Goal: Task Accomplishment & Management: Manage account settings

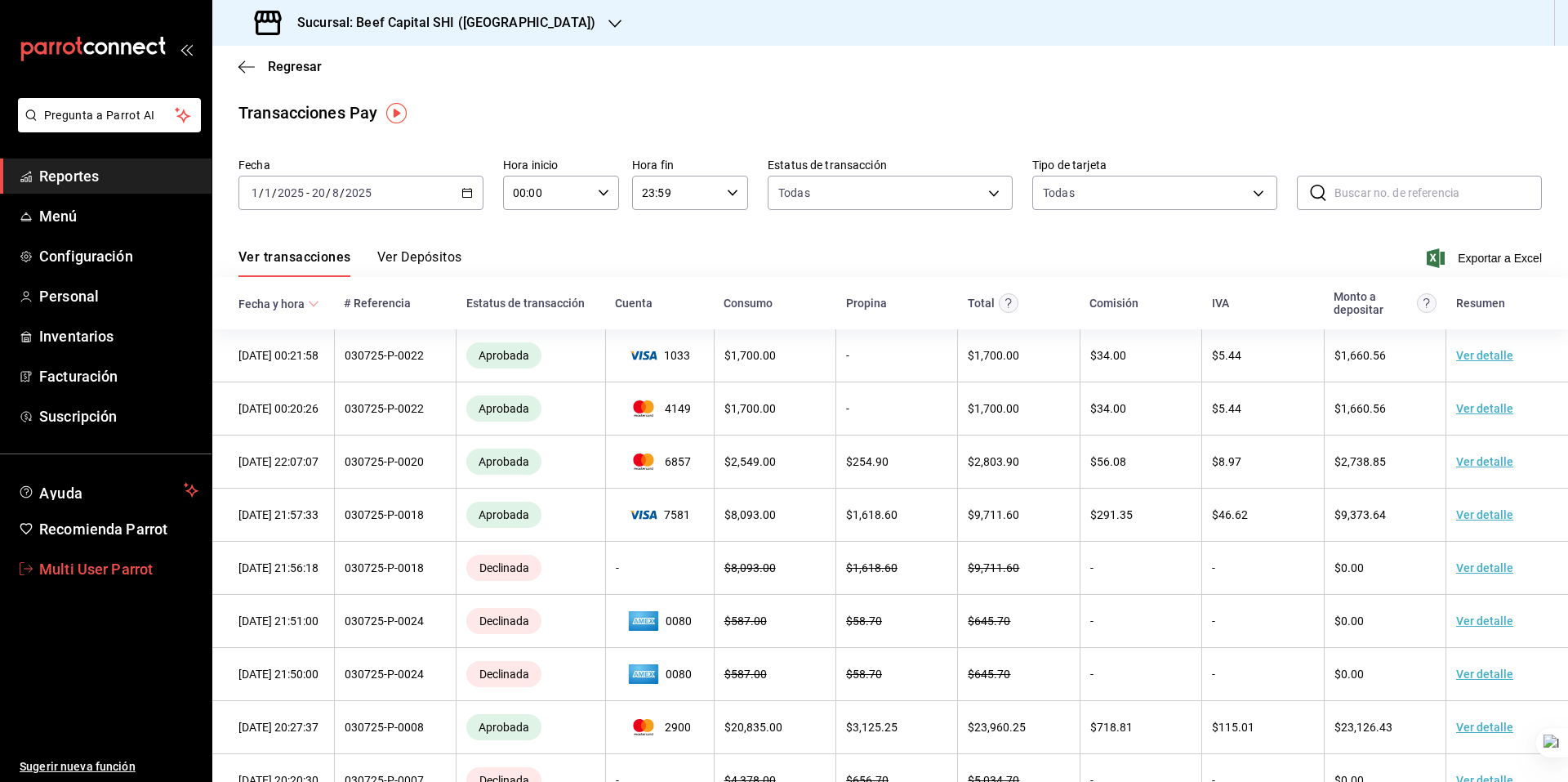
click at [102, 580] on link "Multi User Parrot" at bounding box center [106, 569] width 211 height 36
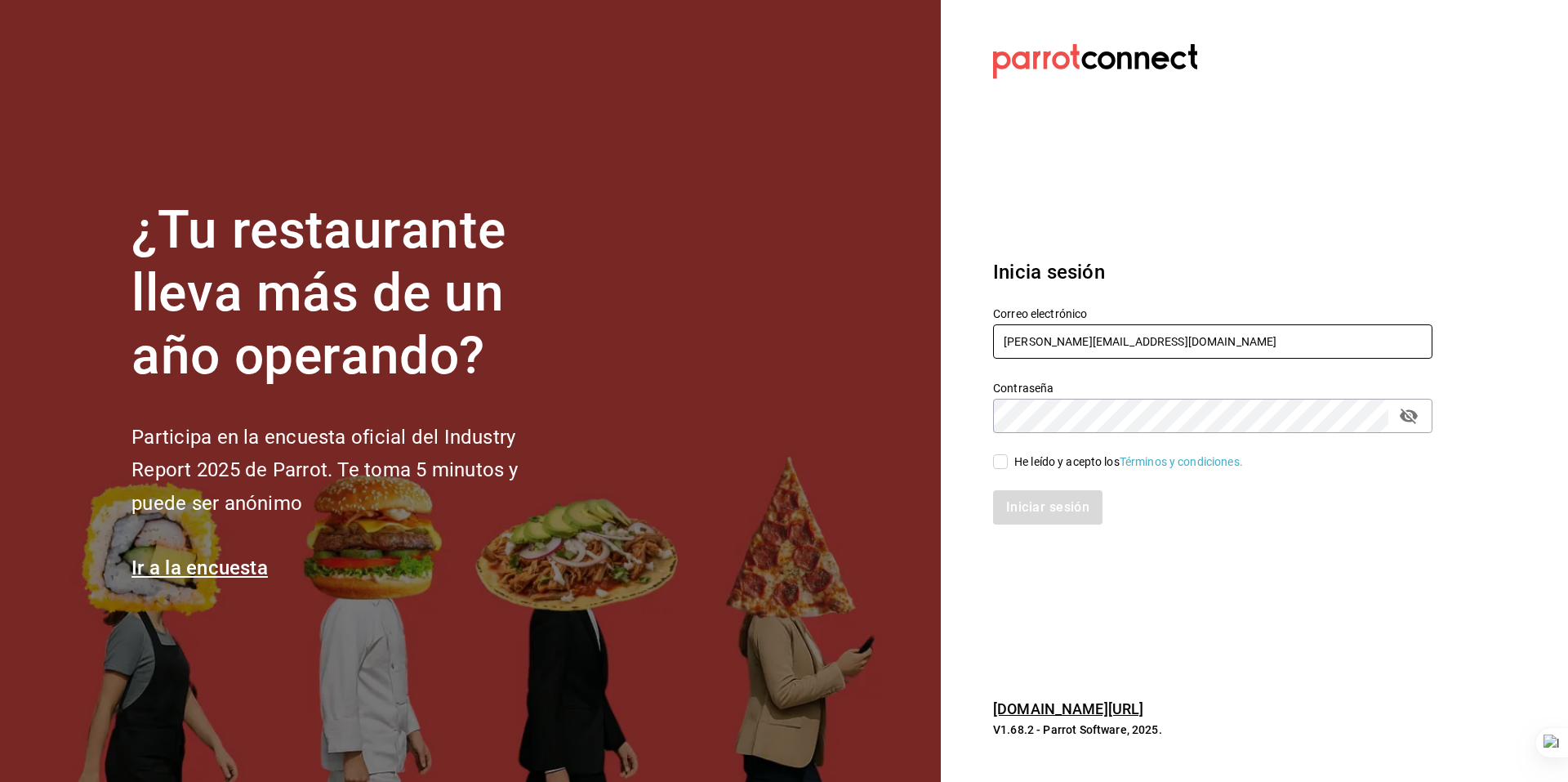
click at [1140, 349] on input "[PERSON_NAME][EMAIL_ADDRESS][DOMAIN_NAME]" at bounding box center [1213, 341] width 439 height 35
type input "[PERSON_NAME][EMAIL_ADDRESS][DOMAIN_NAME]"
click at [1027, 470] on div "Iniciar sesión" at bounding box center [1203, 497] width 459 height 54
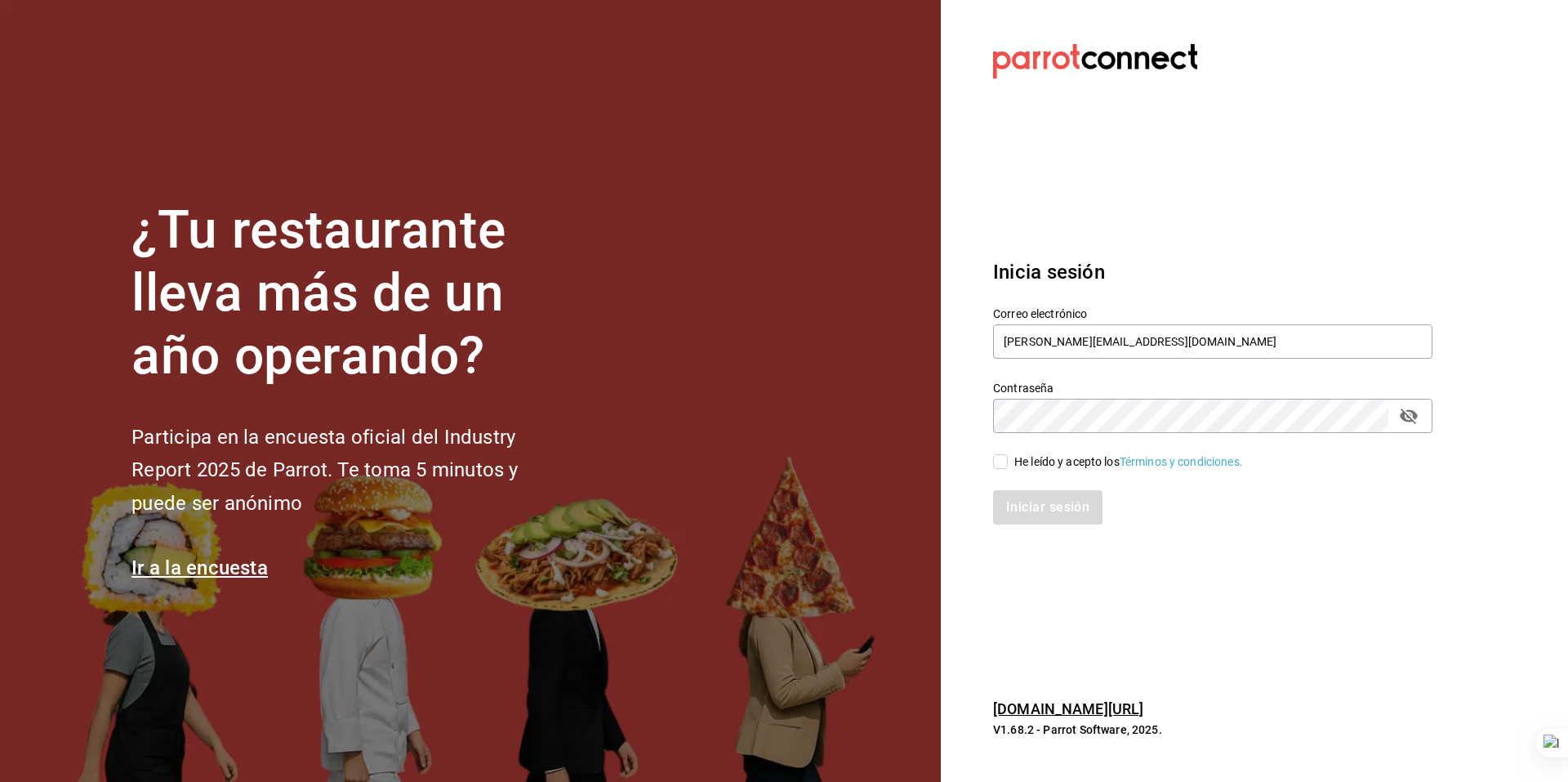
click at [1036, 463] on div "He leído y acepto los Términos y condiciones." at bounding box center [1129, 462] width 229 height 17
click at [1008, 463] on input "He leído y acepto los Términos y condiciones." at bounding box center [1001, 462] width 15 height 15
checkbox input "true"
click at [1047, 497] on button "Iniciar sesión" at bounding box center [1048, 506] width 111 height 35
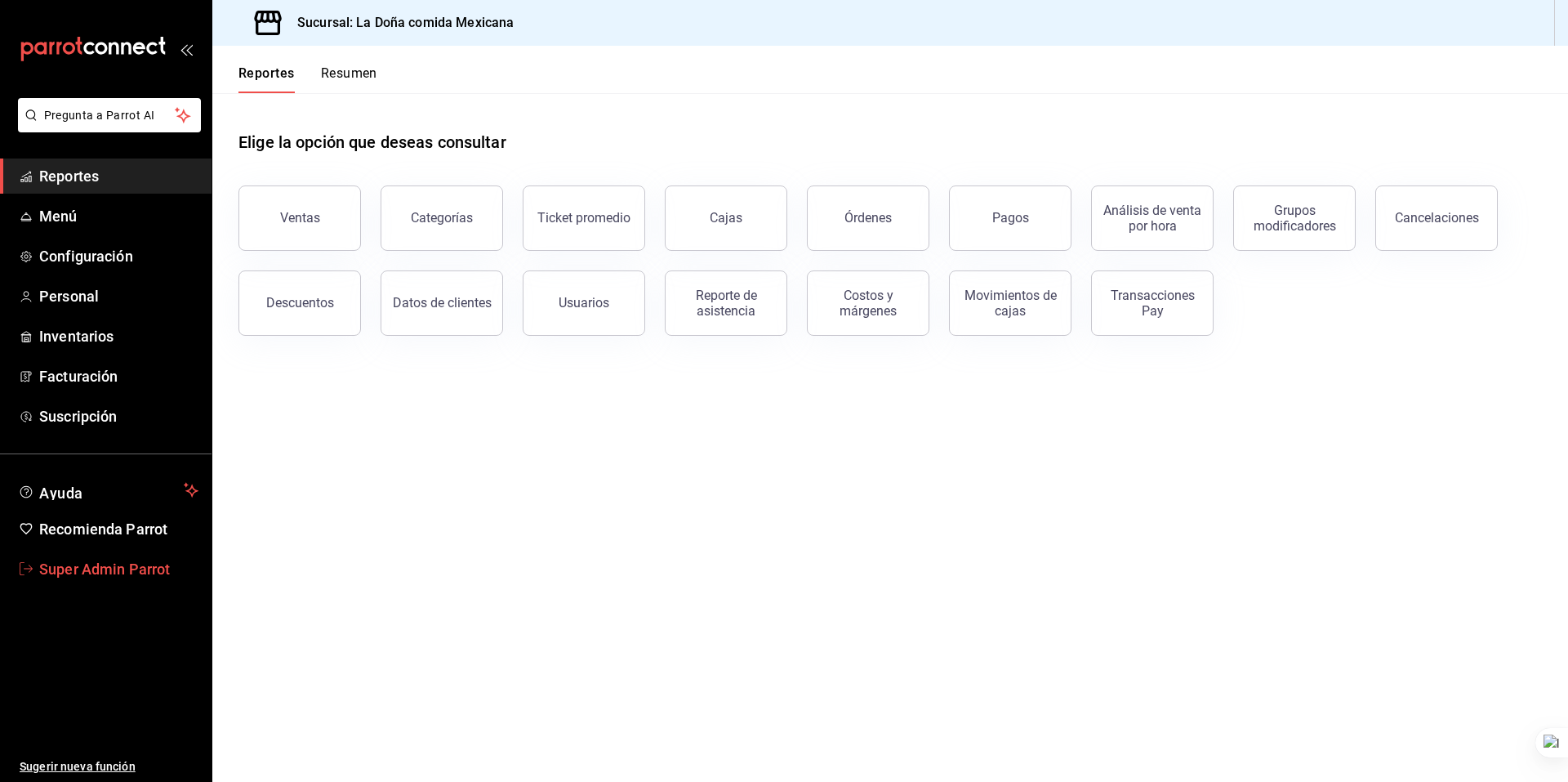
click at [146, 559] on span "Super Admin Parrot" at bounding box center [119, 569] width 159 height 22
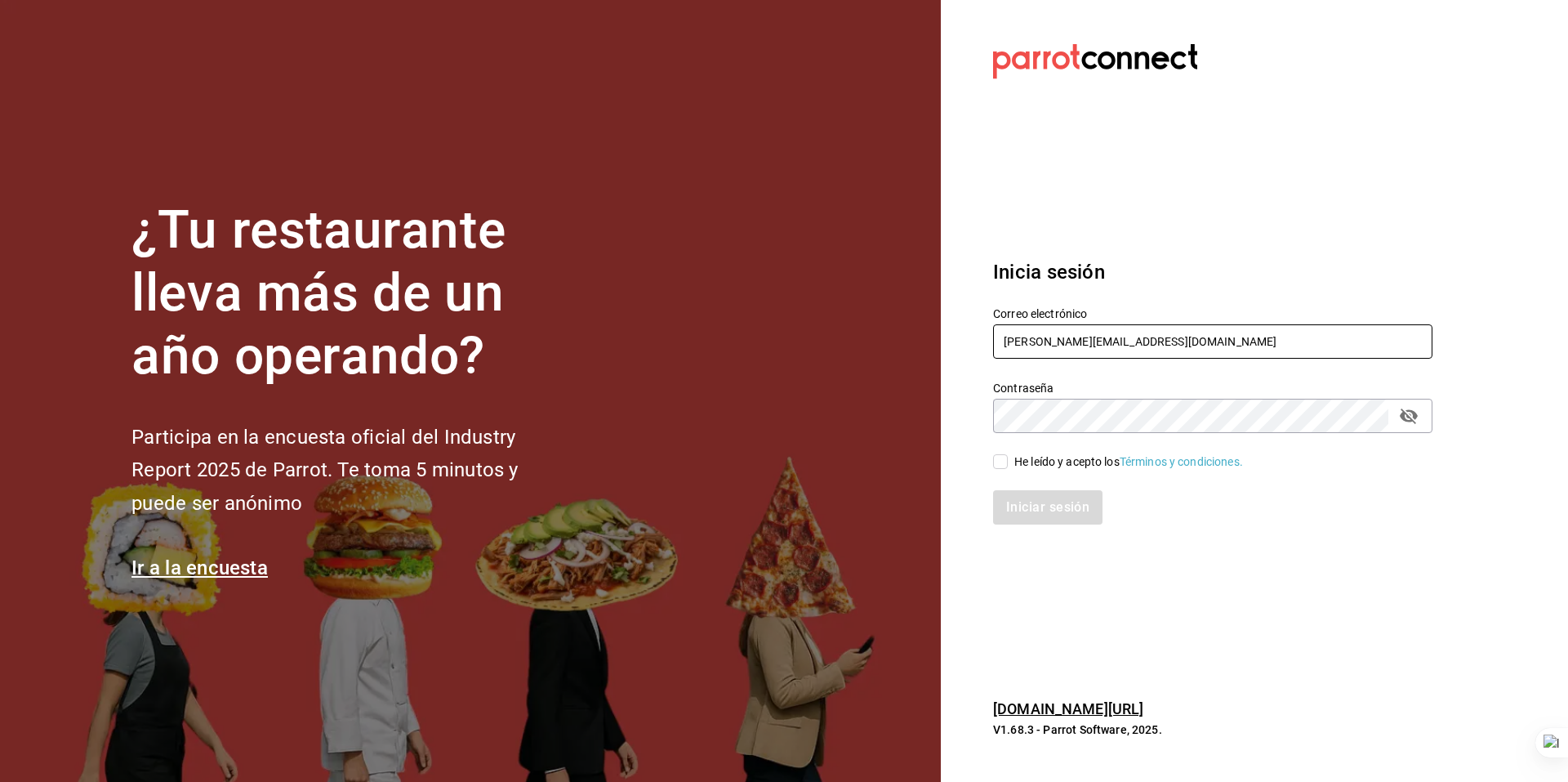
click at [1156, 341] on input "[PERSON_NAME][EMAIL_ADDRESS][DOMAIN_NAME]" at bounding box center [1213, 341] width 439 height 35
type input "[EMAIL_ADDRESS][DOMAIN_NAME]"
click at [1028, 459] on div "He leído y acepto los Términos y condiciones." at bounding box center [1129, 462] width 229 height 17
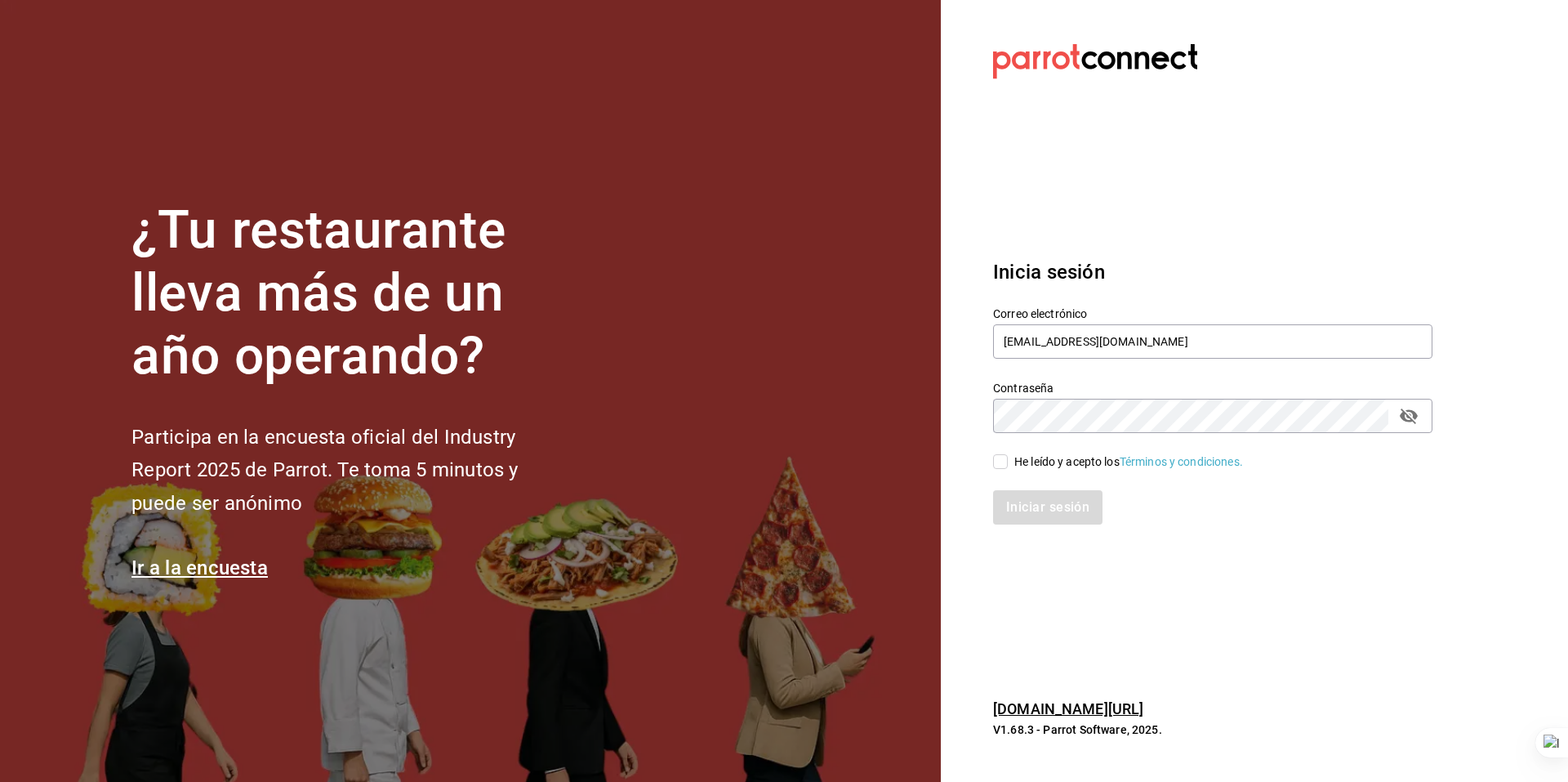
click at [1008, 459] on input "He leído y acepto los Términos y condiciones." at bounding box center [1001, 462] width 15 height 15
checkbox input "true"
click at [1032, 495] on button "Iniciar sesión" at bounding box center [1048, 506] width 111 height 35
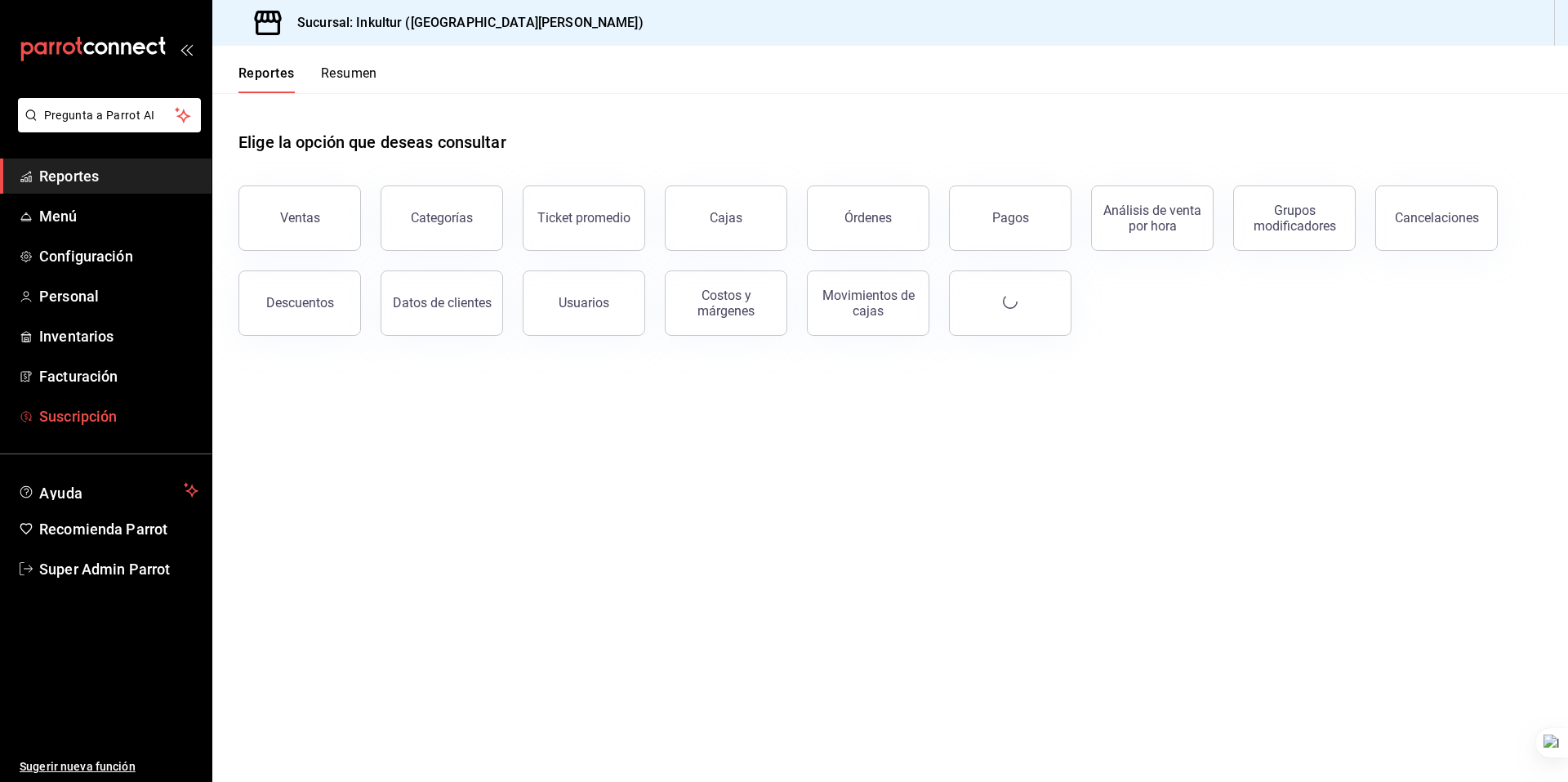
click at [78, 412] on span "Suscripción" at bounding box center [119, 417] width 159 height 22
